Goal: Task Accomplishment & Management: Manage account settings

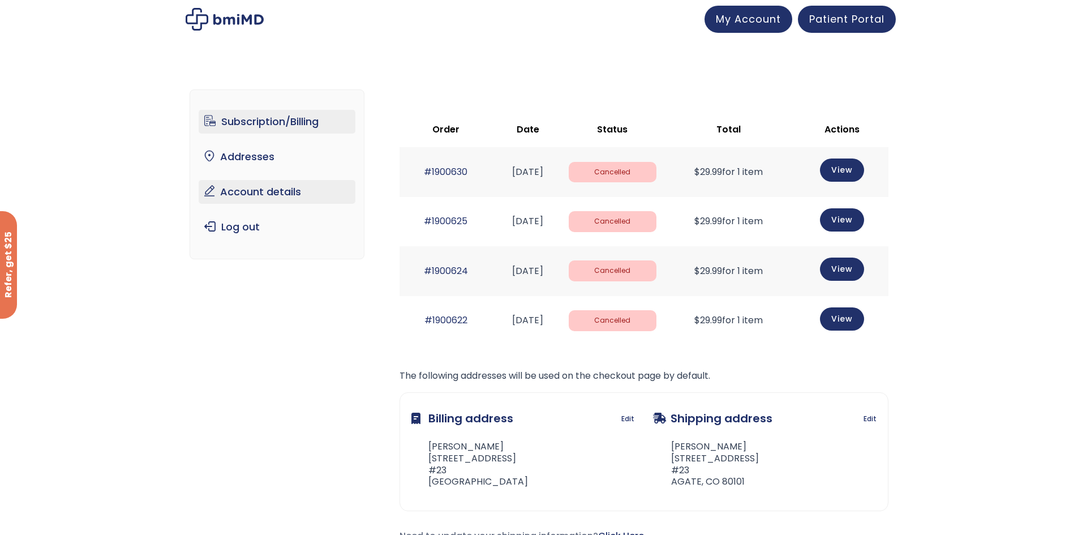
click at [290, 196] on link "Account details" at bounding box center [277, 192] width 157 height 24
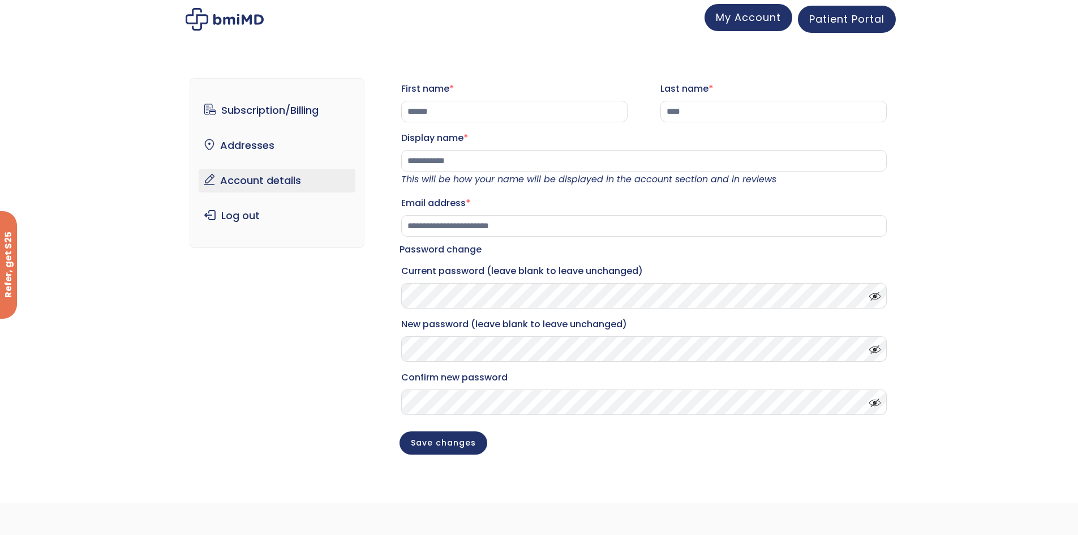
click at [731, 22] on span "My Account" at bounding box center [748, 17] width 65 height 14
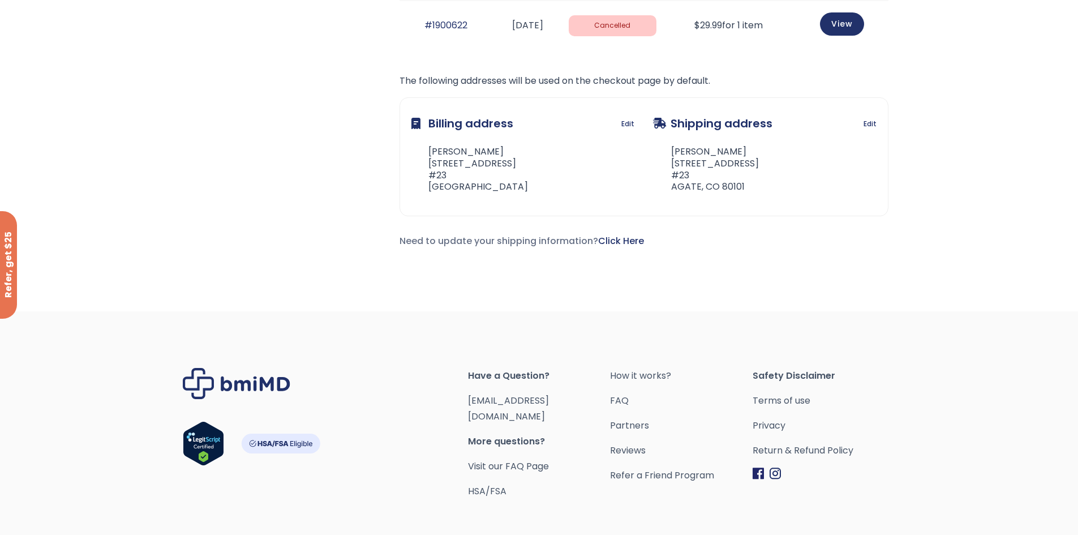
scroll to position [340, 0]
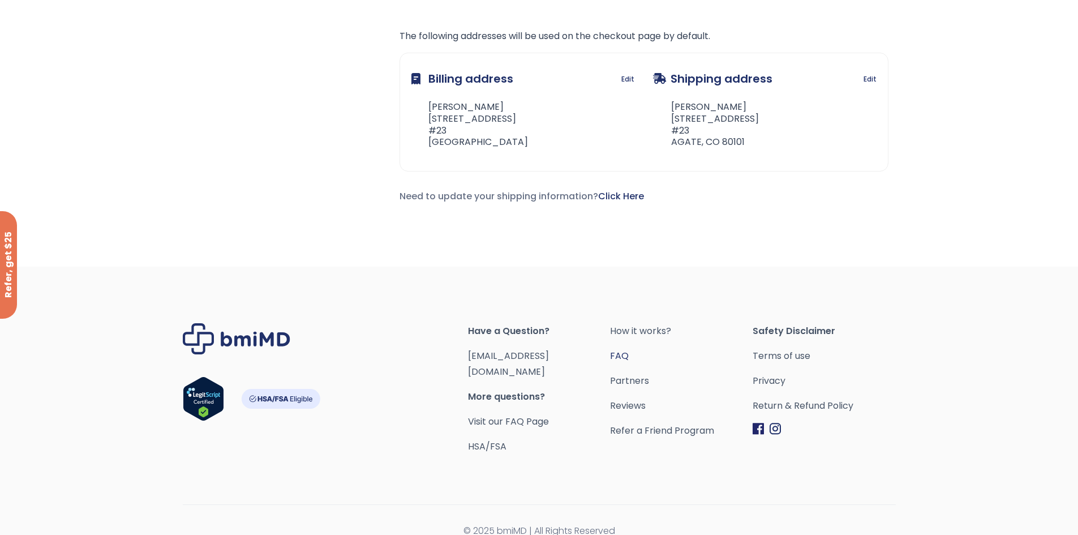
click at [628, 355] on link "FAQ" at bounding box center [681, 356] width 143 height 16
click at [815, 402] on link "Return & Refund Policy" at bounding box center [824, 406] width 143 height 16
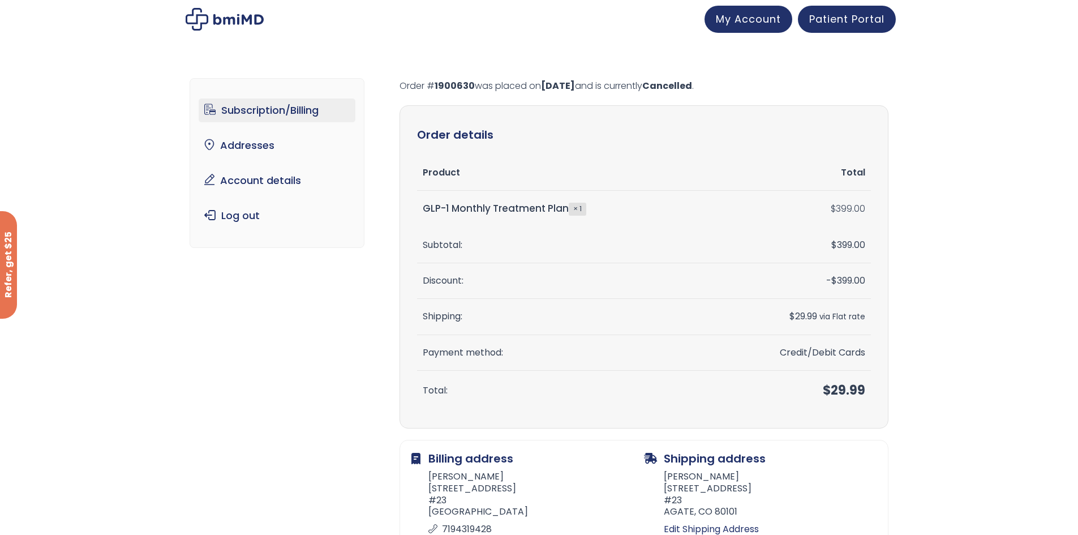
click at [279, 109] on link "Subscription/Billing" at bounding box center [277, 111] width 157 height 24
click at [252, 107] on link "Subscription/Billing" at bounding box center [277, 111] width 157 height 24
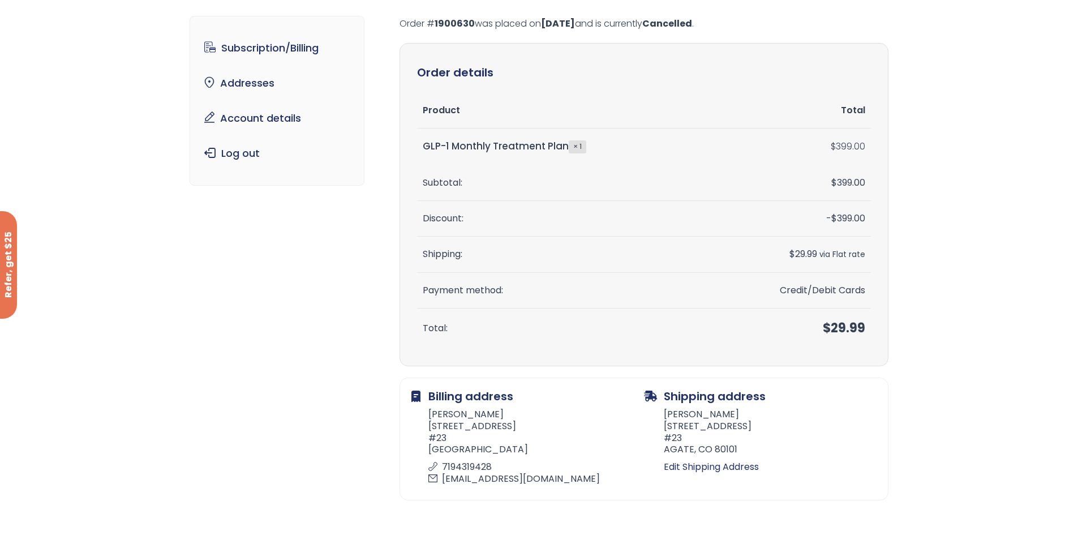
scroll to position [140, 0]
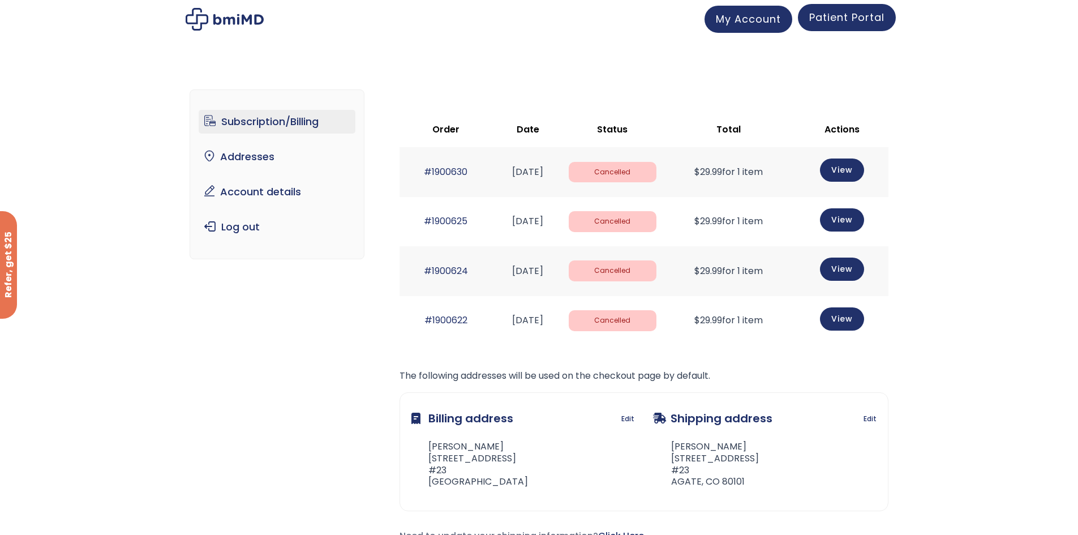
click at [830, 19] on span "Patient Portal" at bounding box center [847, 17] width 75 height 14
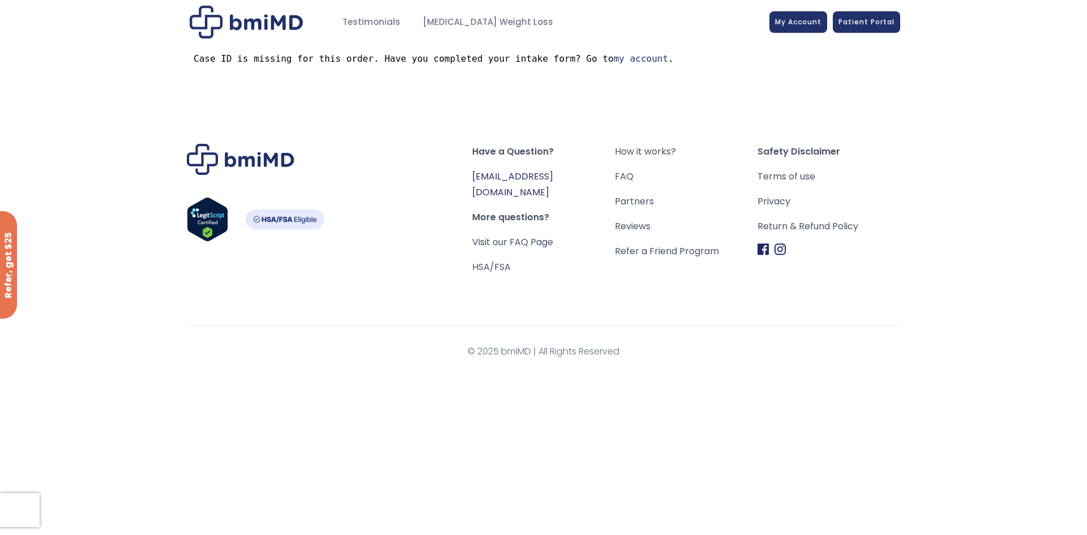
click at [527, 174] on link "[EMAIL_ADDRESS][DOMAIN_NAME]" at bounding box center [512, 184] width 81 height 29
click at [614, 57] on link "my account" at bounding box center [641, 58] width 54 height 11
click at [800, 25] on span "My Account" at bounding box center [798, 20] width 46 height 10
